Goal: Information Seeking & Learning: Learn about a topic

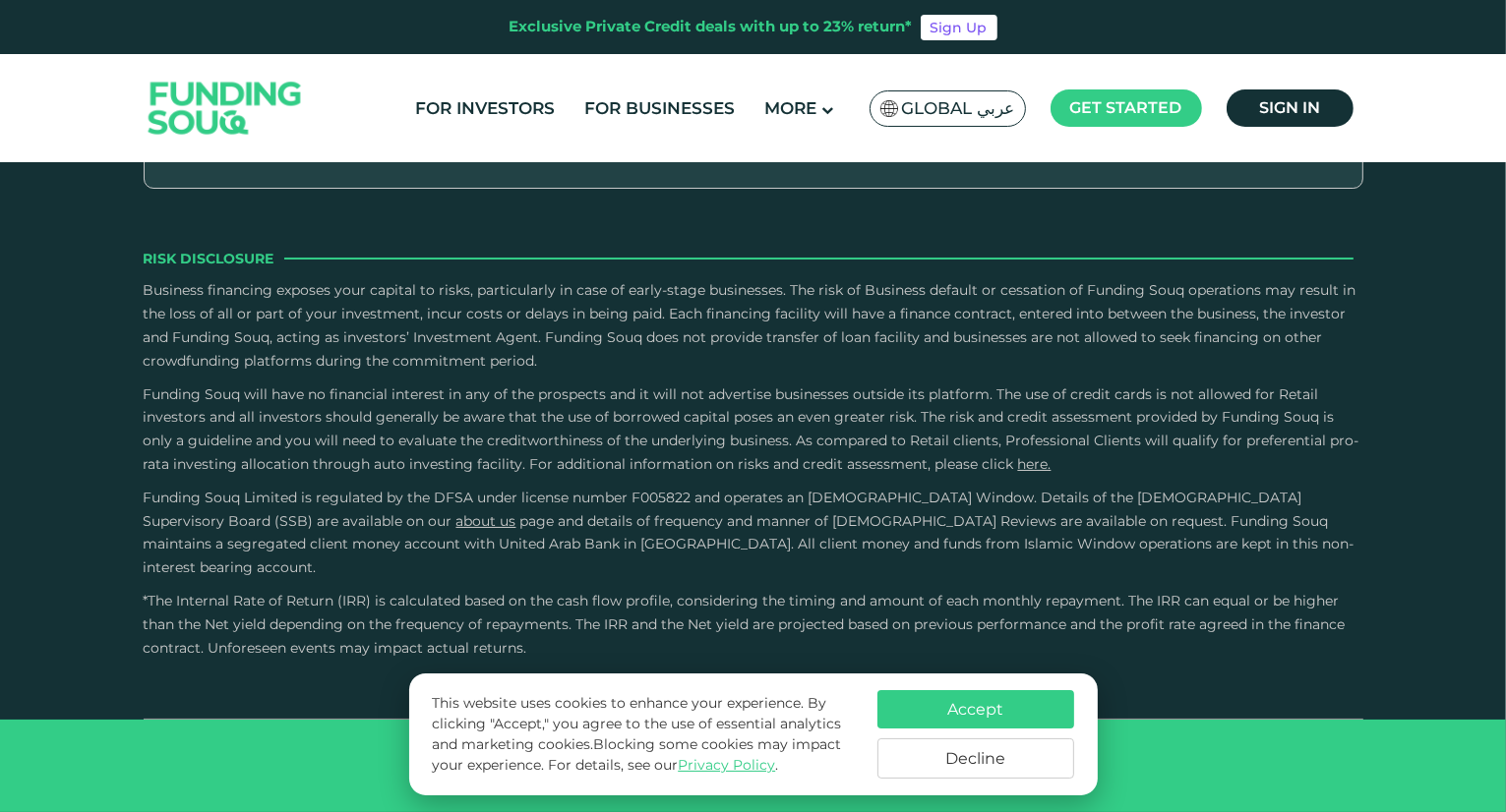
scroll to position [2788, 0]
type tc-range-slider "4"
type tc-range-slider "200000"
drag, startPoint x: 232, startPoint y: 369, endPoint x: 266, endPoint y: 379, distance: 35.4
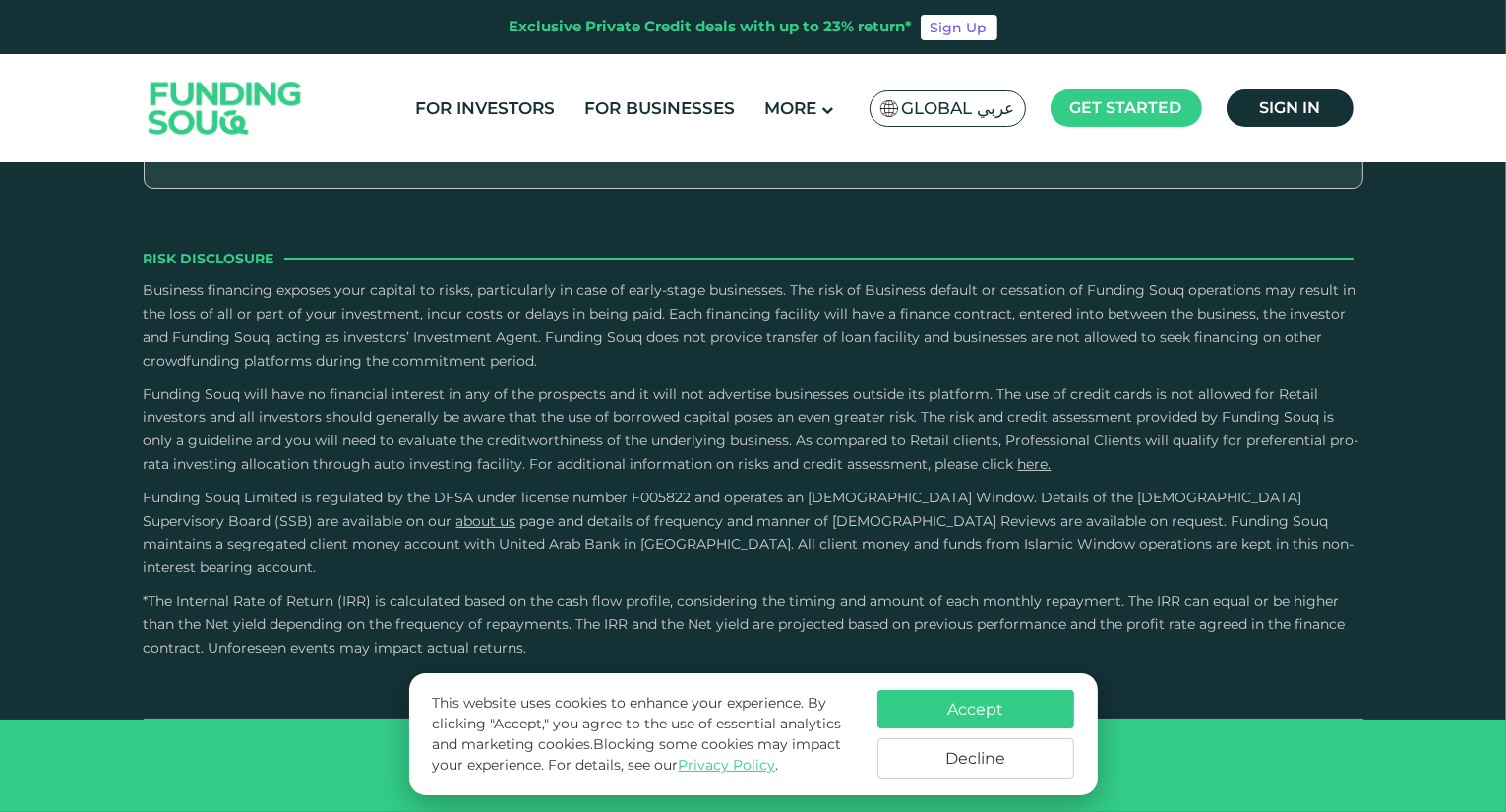
drag, startPoint x: 794, startPoint y: 379, endPoint x: 575, endPoint y: 384, distance: 219.1
drag, startPoint x: 574, startPoint y: 376, endPoint x: 586, endPoint y: 377, distance: 12.0
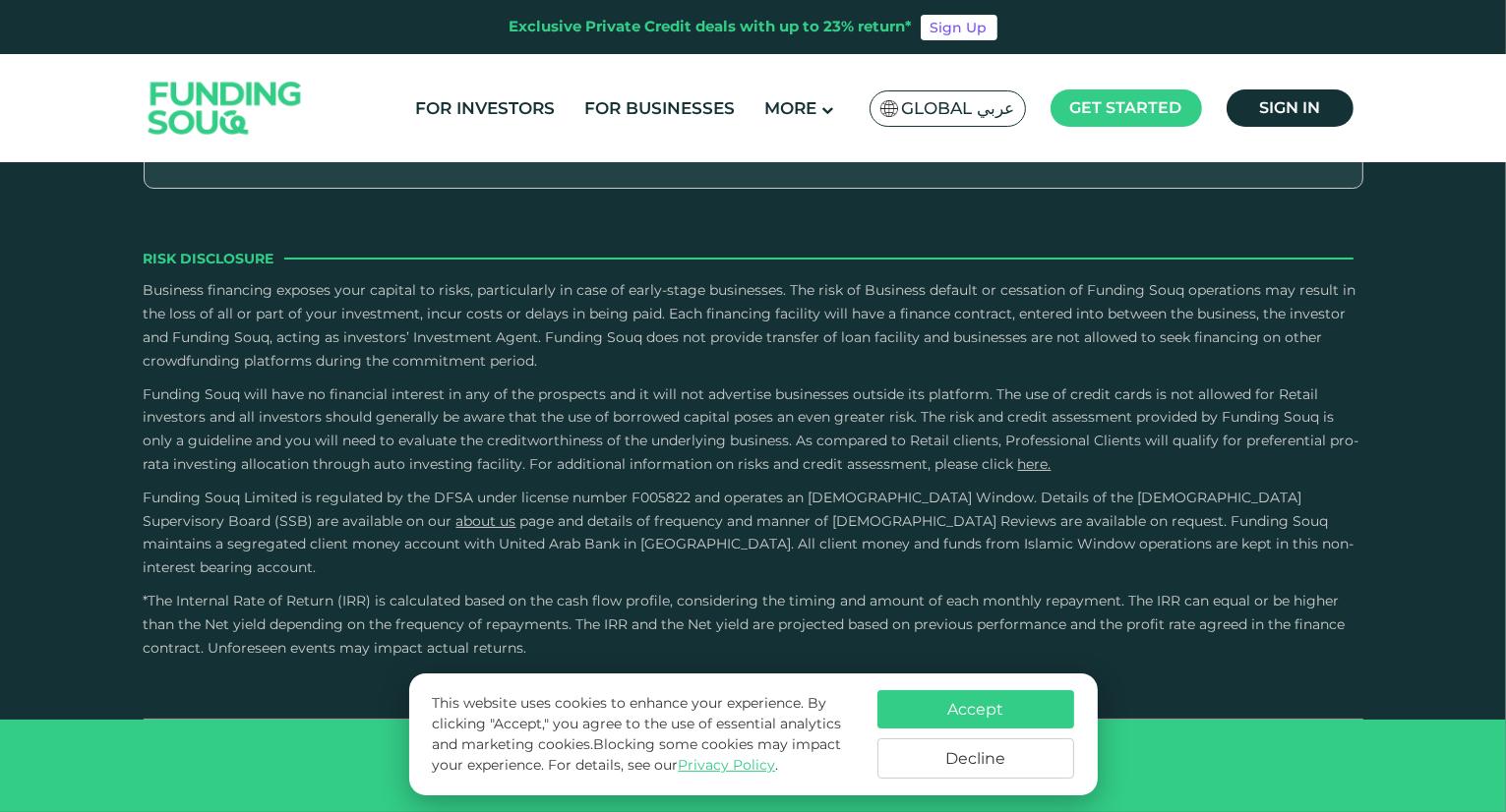
drag, startPoint x: 567, startPoint y: 373, endPoint x: 637, endPoint y: 372, distance: 70.0
type tc-range-slider "3"
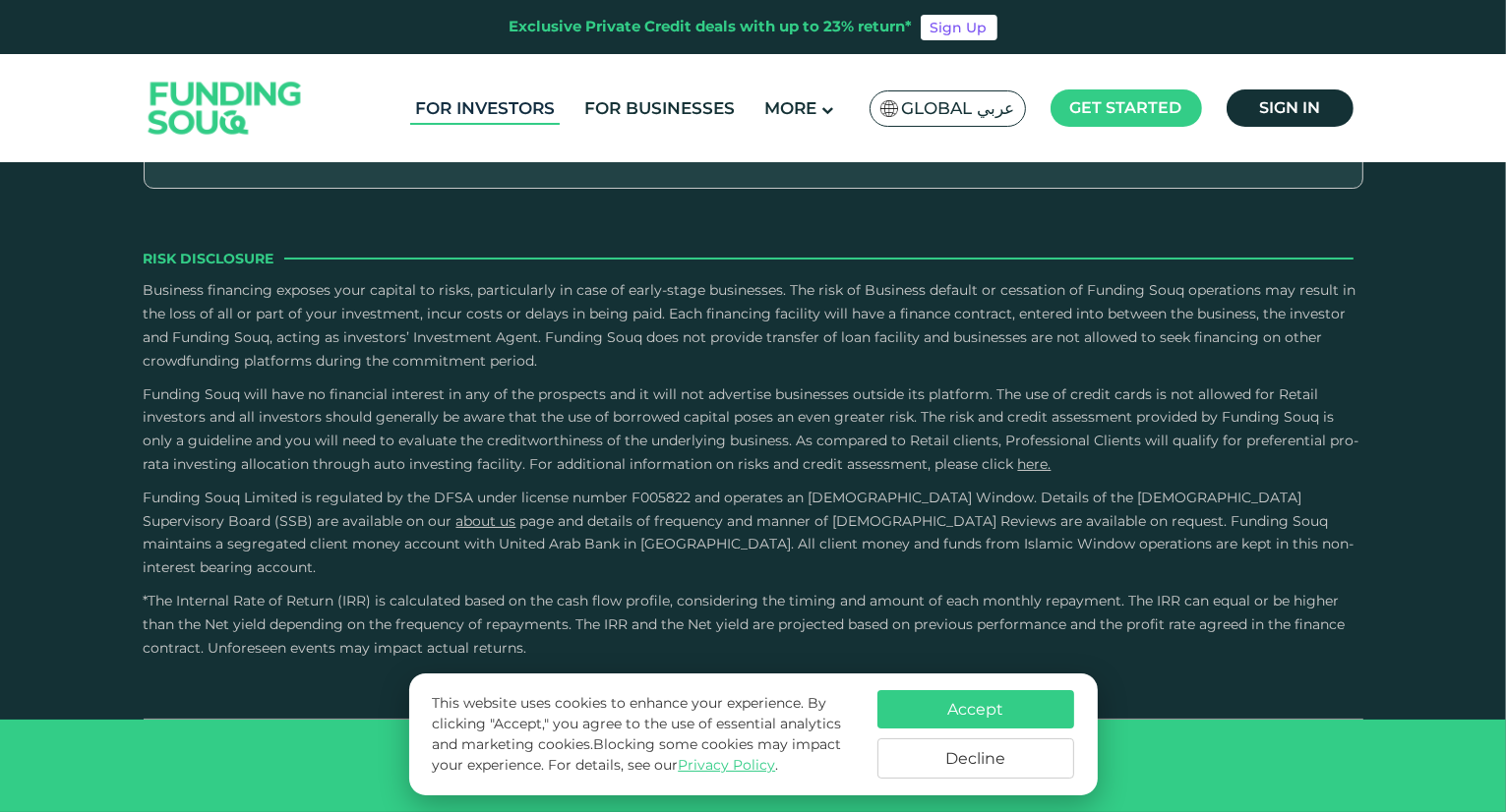
click at [539, 107] on link "For Investors" at bounding box center [484, 108] width 150 height 33
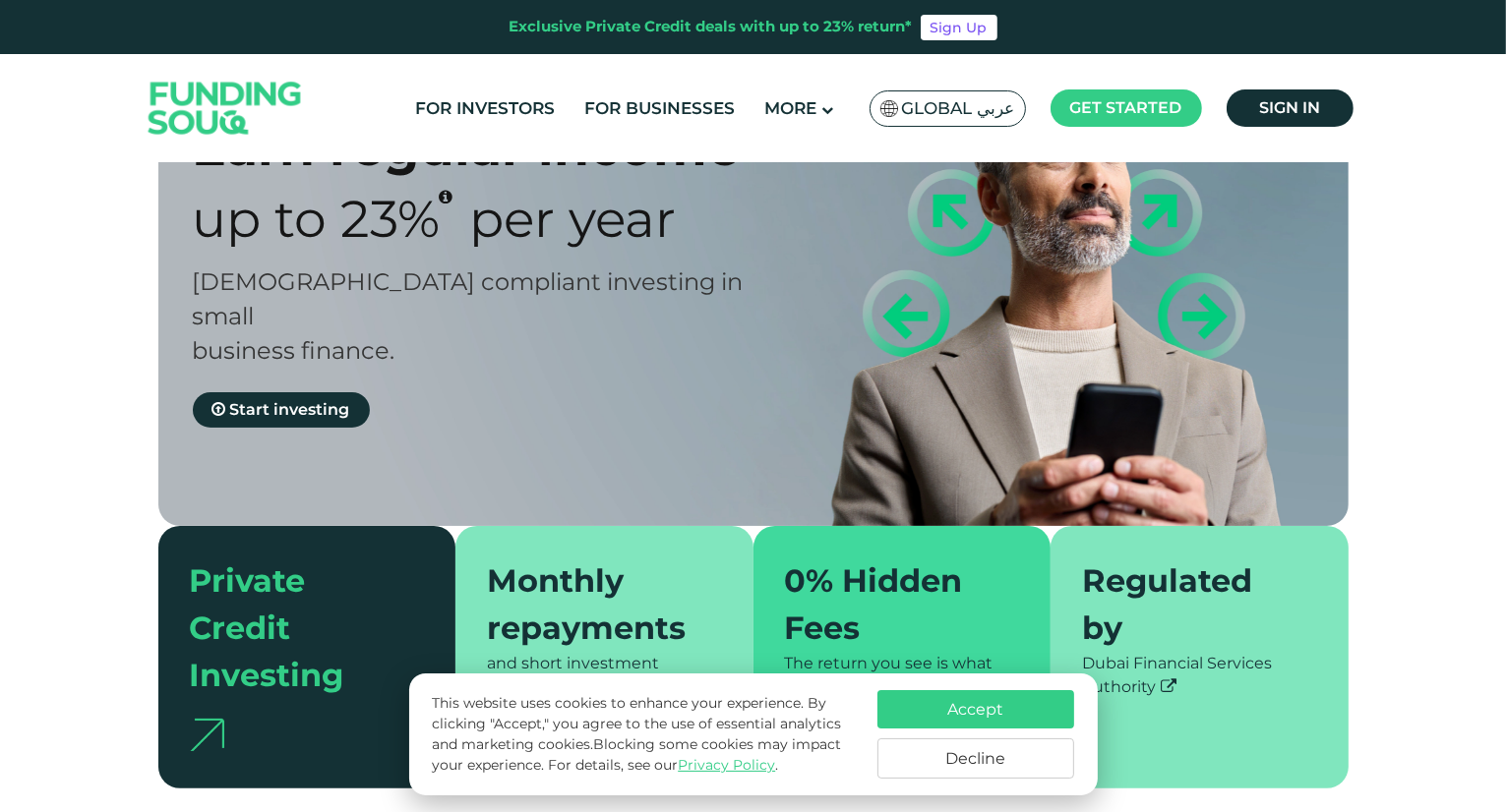
scroll to position [144, 0]
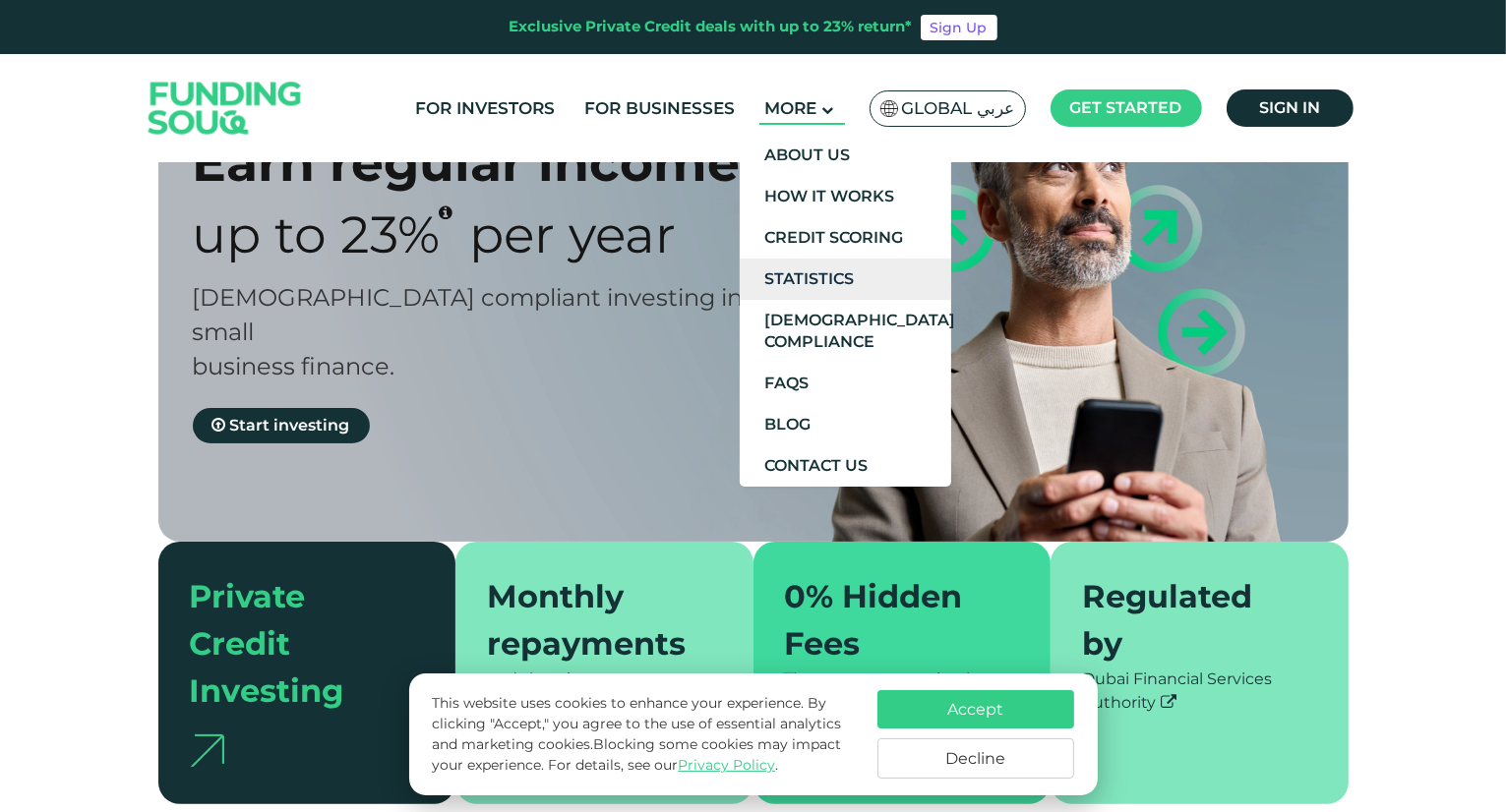
click at [833, 276] on link "Statistics" at bounding box center [844, 279] width 211 height 42
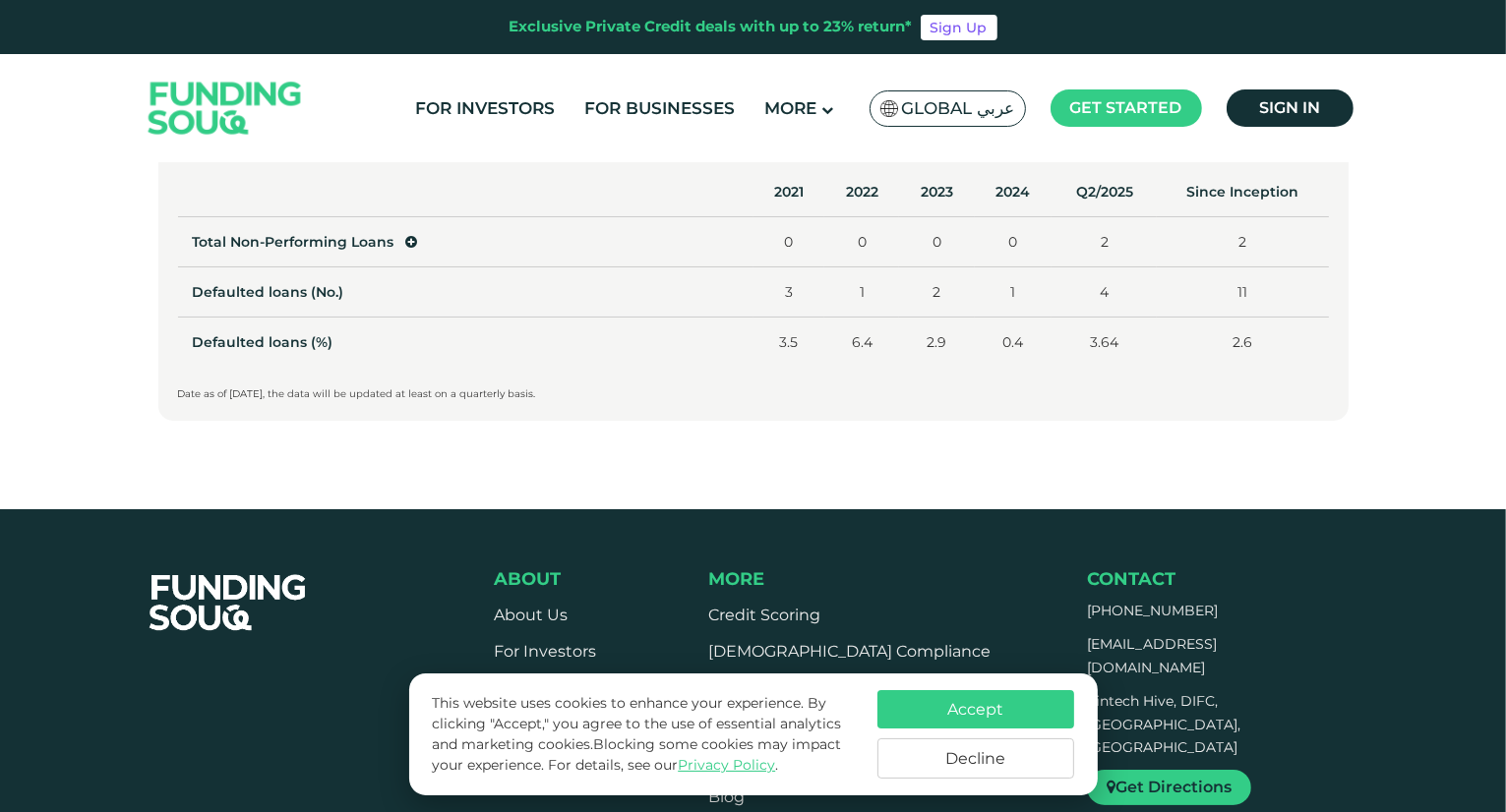
scroll to position [1080, 0]
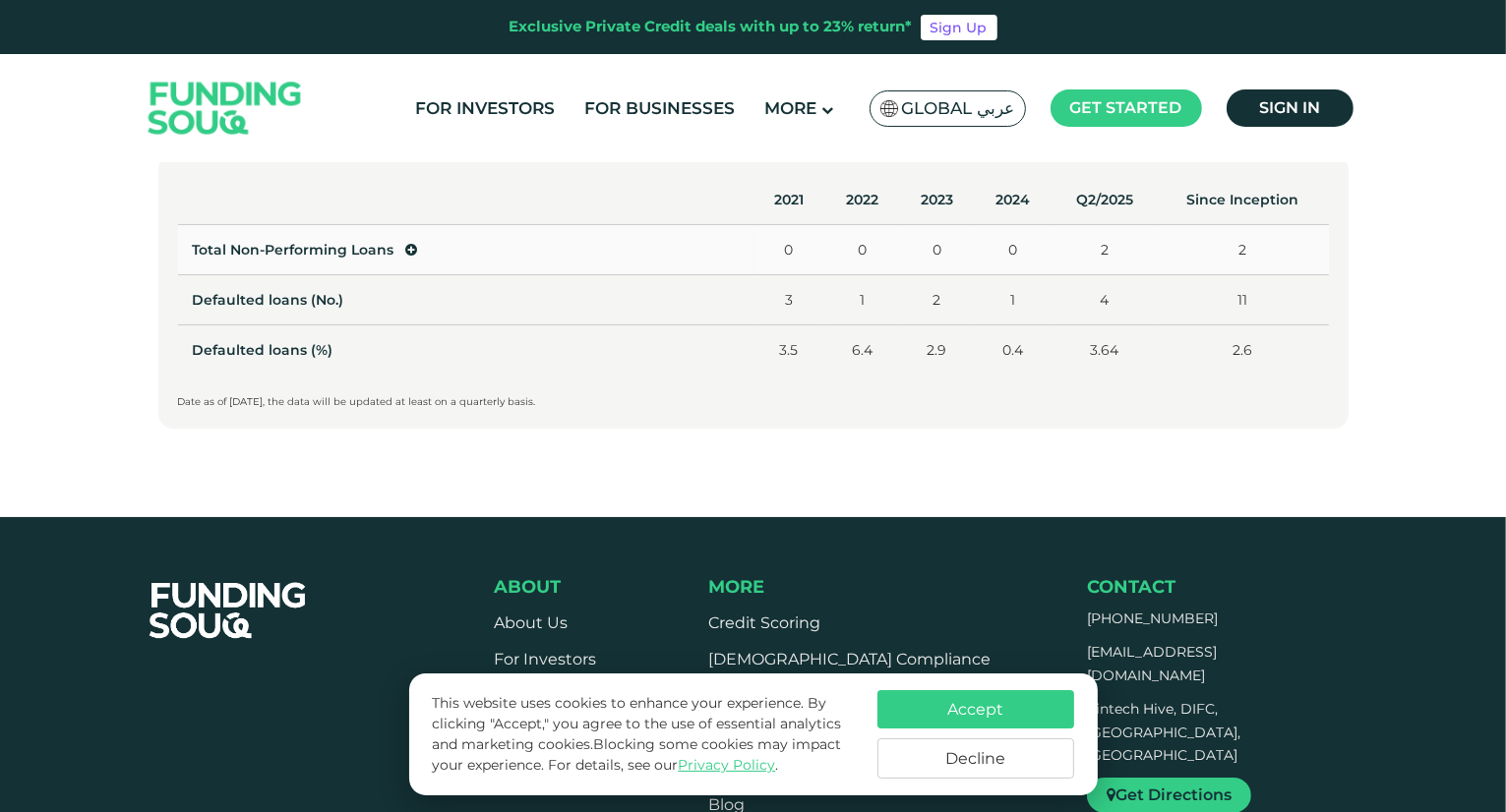
click at [411, 251] on icon at bounding box center [412, 250] width 12 height 14
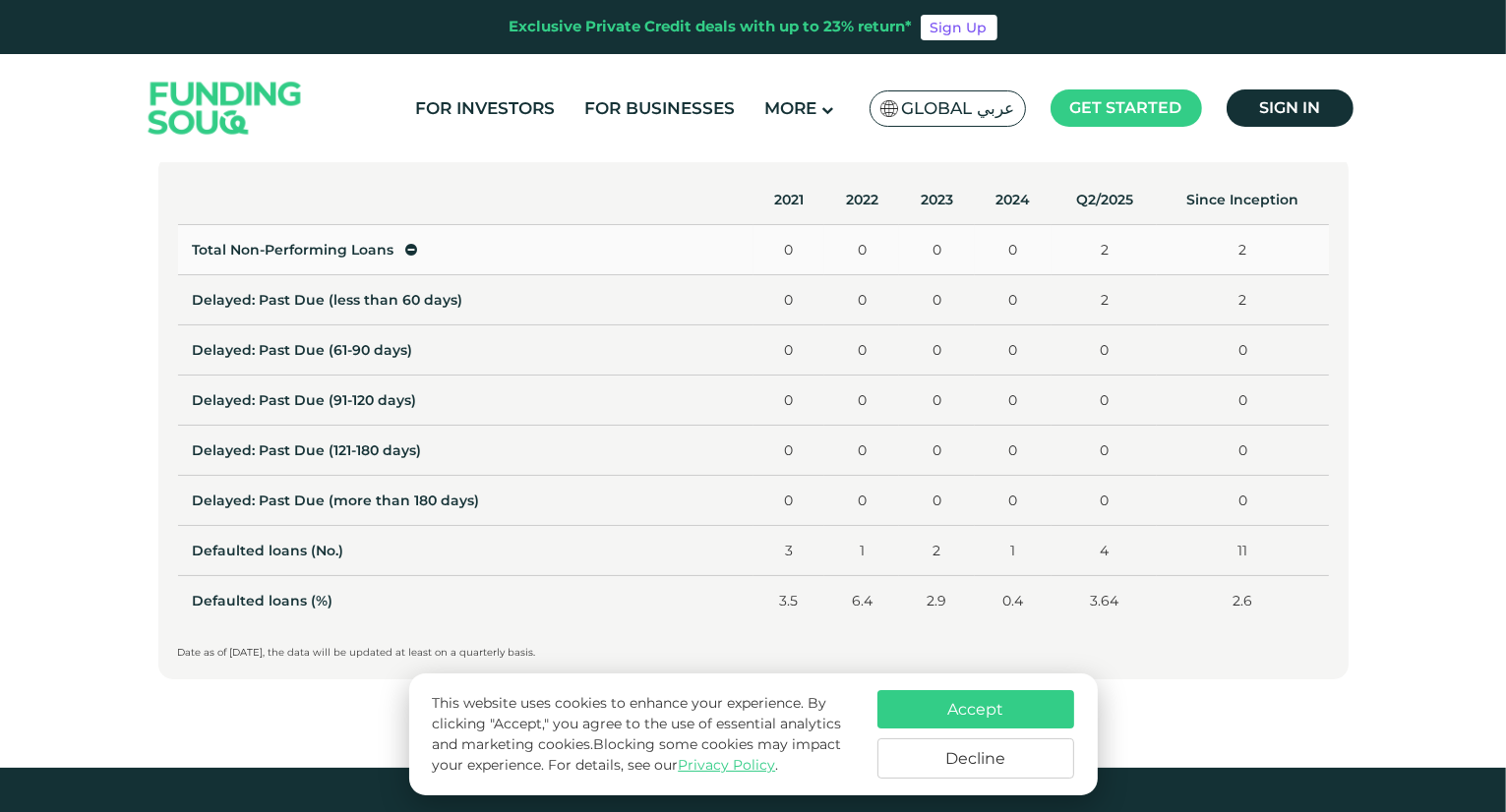
click at [411, 251] on icon at bounding box center [412, 250] width 12 height 14
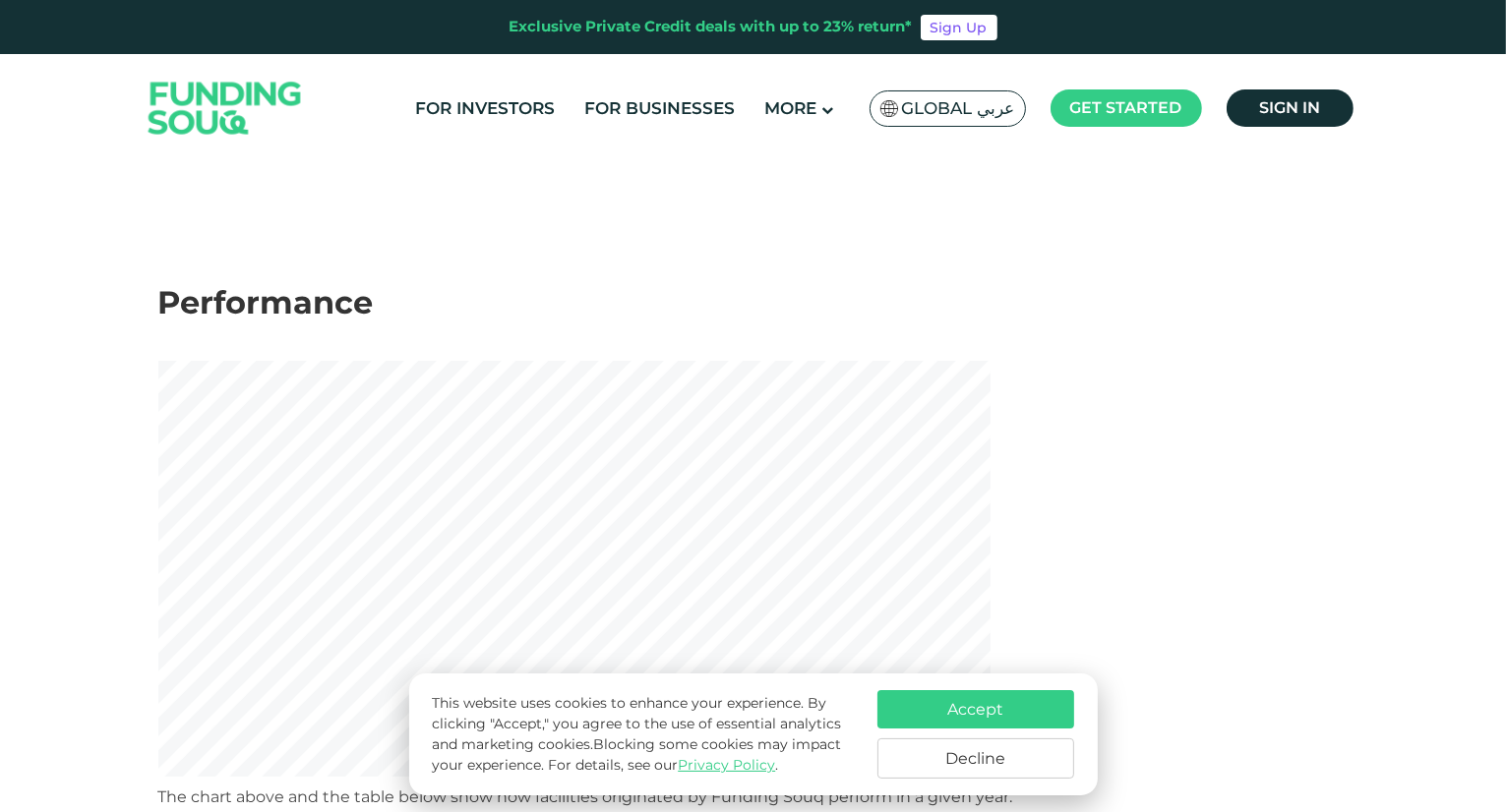
scroll to position [173, 0]
